Goal: Complete application form

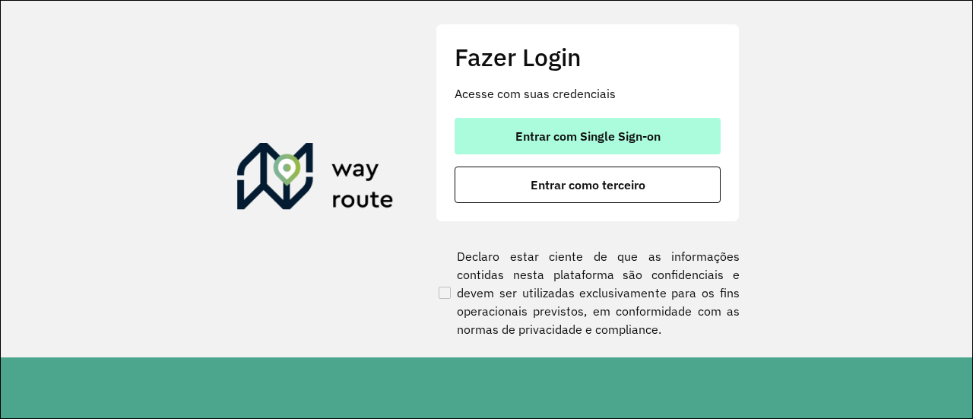
click at [572, 131] on span "Entrar com Single Sign-on" at bounding box center [587, 136] width 145 height 12
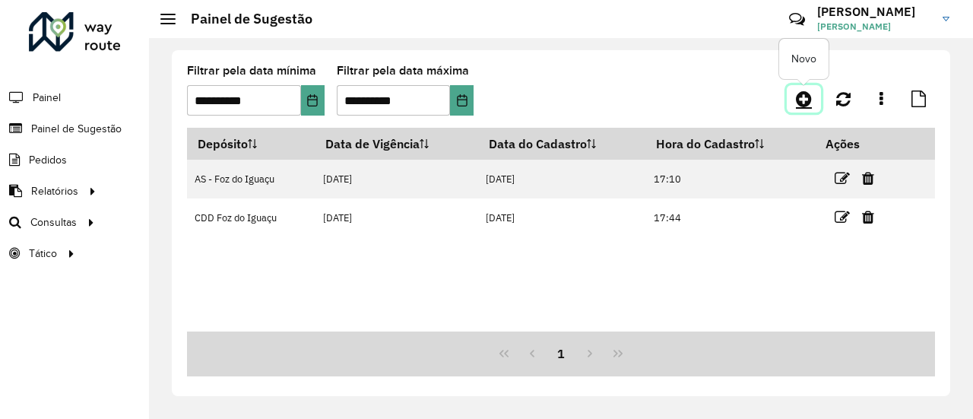
click at [813, 103] on link at bounding box center [804, 98] width 34 height 27
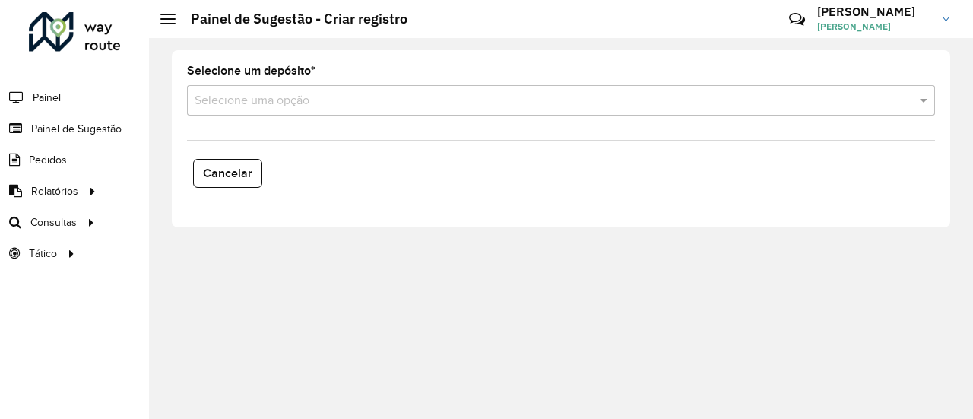
click at [416, 101] on input "text" at bounding box center [546, 101] width 702 height 18
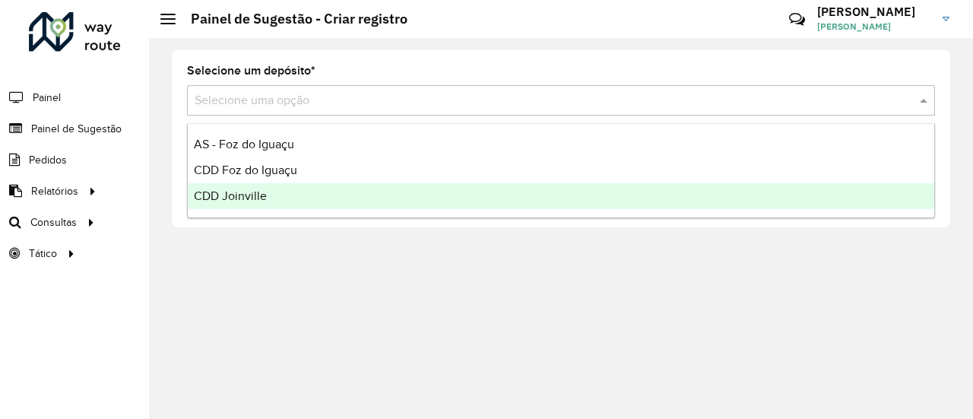
click at [378, 194] on div "CDD Joinville" at bounding box center [561, 196] width 746 height 26
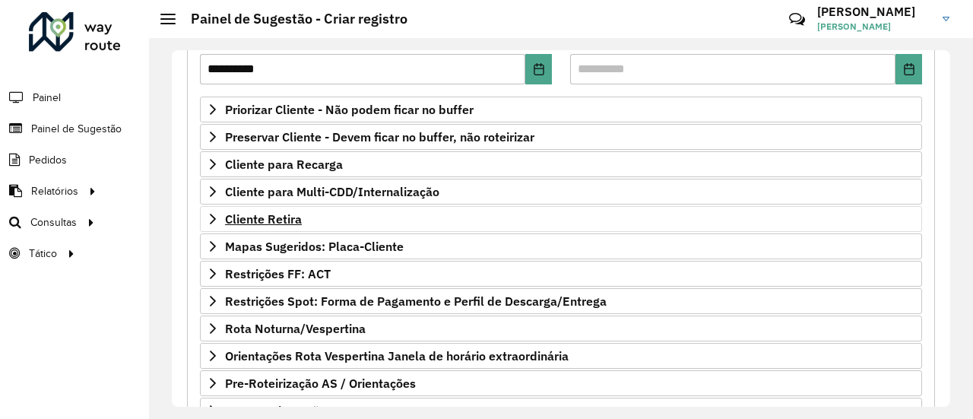
scroll to position [304, 0]
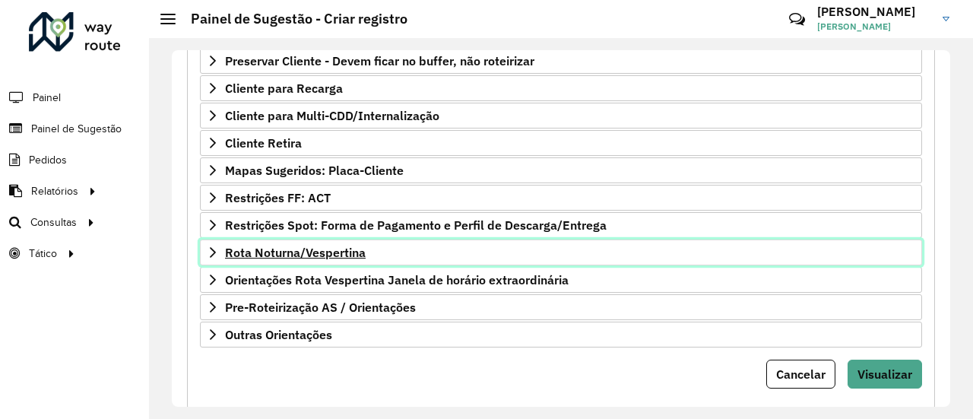
click at [311, 246] on span "Rota Noturna/Vespertina" at bounding box center [295, 252] width 141 height 12
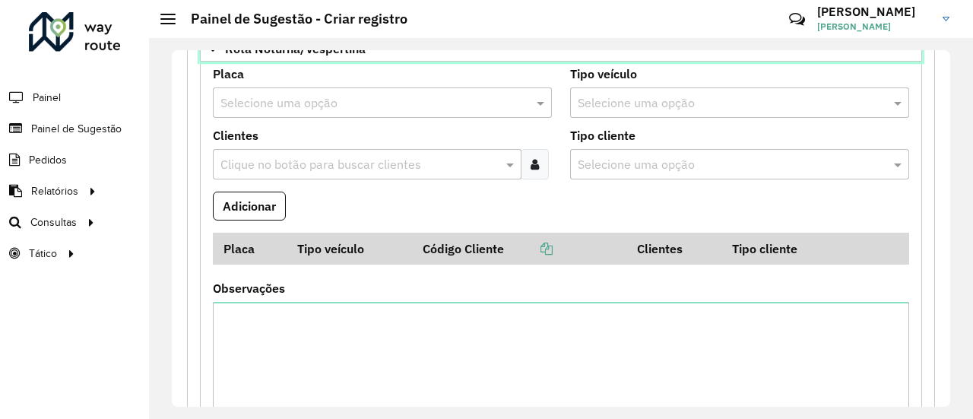
scroll to position [532, 0]
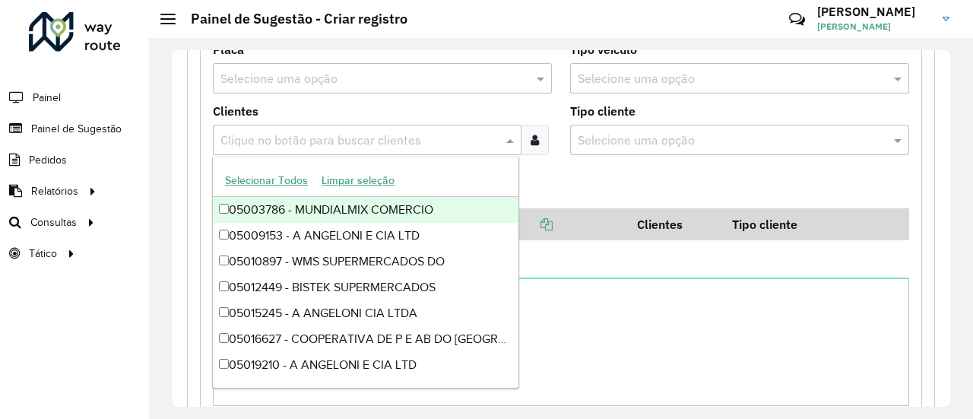
click at [366, 134] on input "text" at bounding box center [360, 140] width 286 height 18
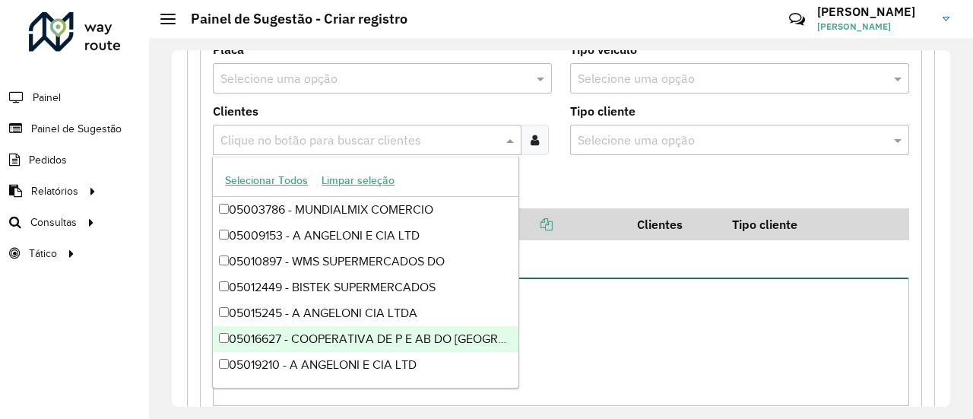
click at [588, 324] on textarea "Observações" at bounding box center [561, 341] width 696 height 128
